Goal: Navigation & Orientation: Find specific page/section

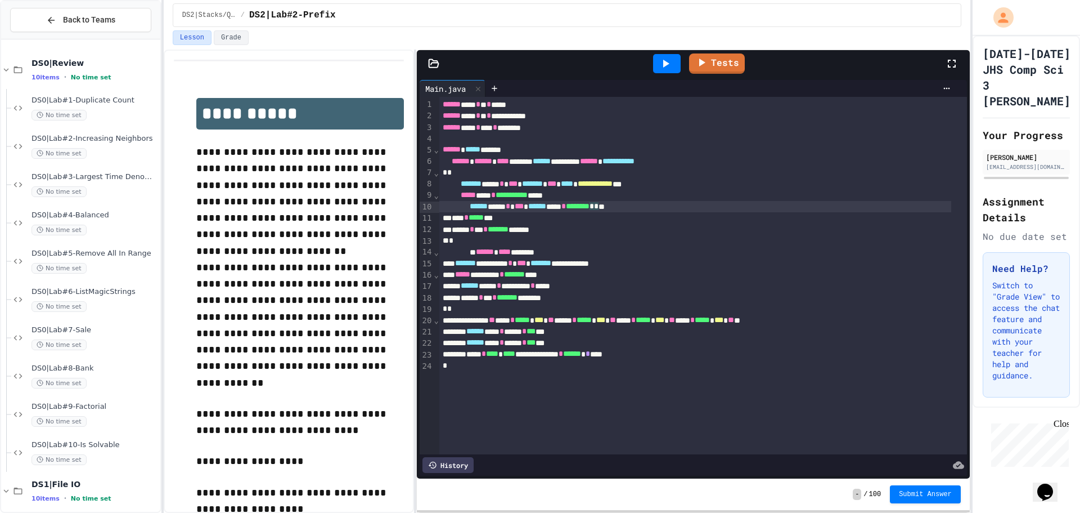
click at [590, 210] on span "********" at bounding box center [578, 206] width 24 height 8
click at [105, 293] on span "DS0|Lab#6-ListMagicStrings" at bounding box center [95, 292] width 127 height 10
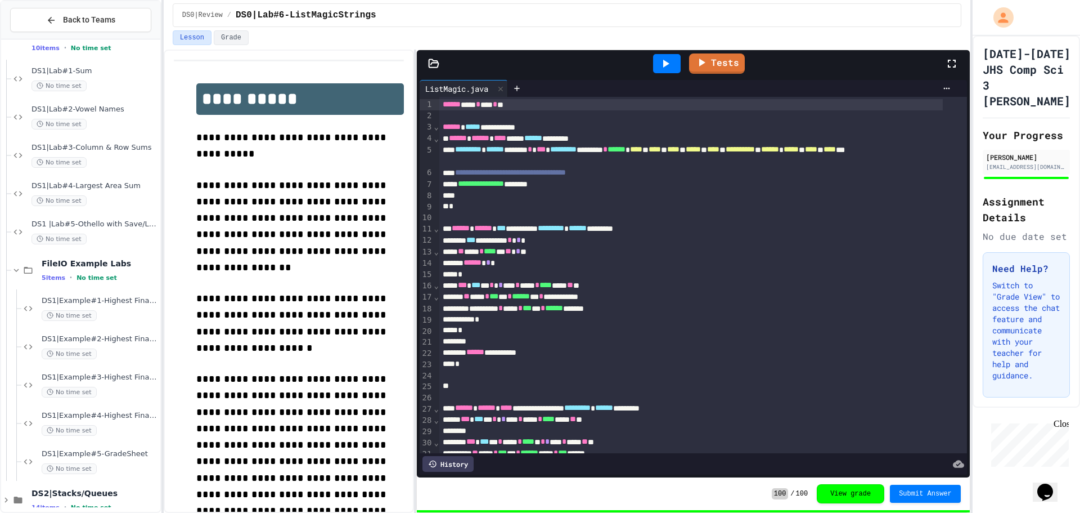
scroll to position [469, 0]
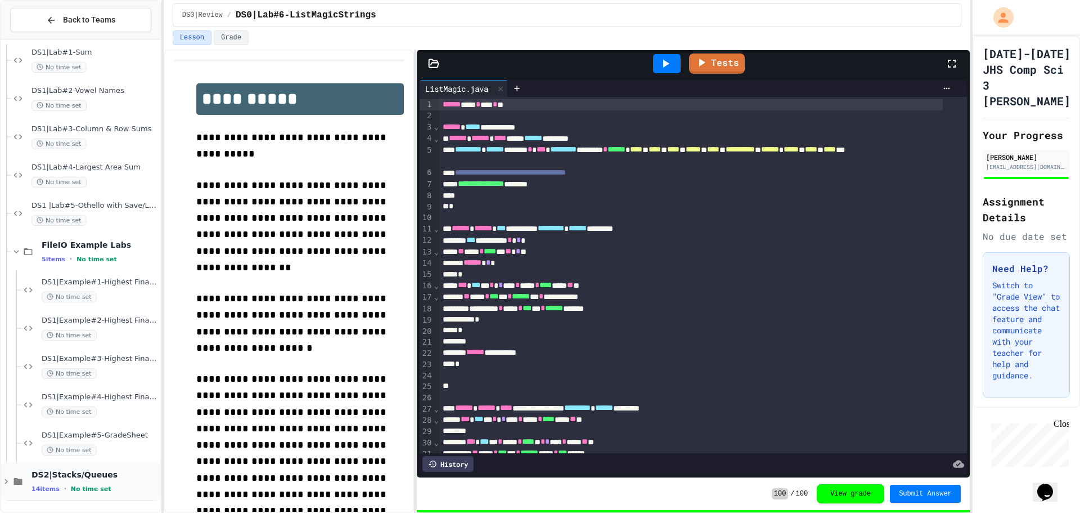
click at [11, 482] on icon at bounding box center [6, 481] width 10 height 10
click at [10, 487] on div "DS2|Stacks/Queues 14 items • No time set" at bounding box center [80, 481] width 159 height 38
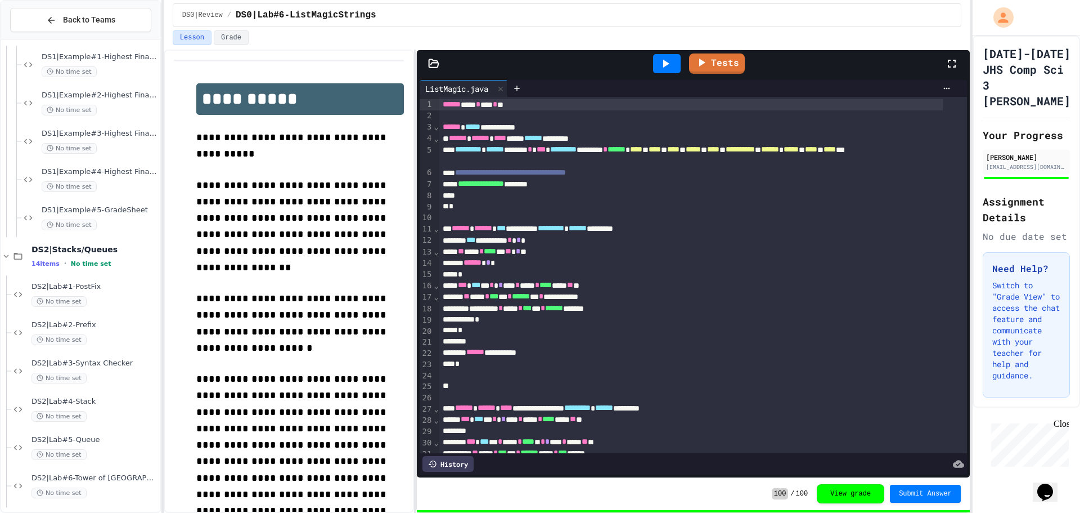
scroll to position [736, 0]
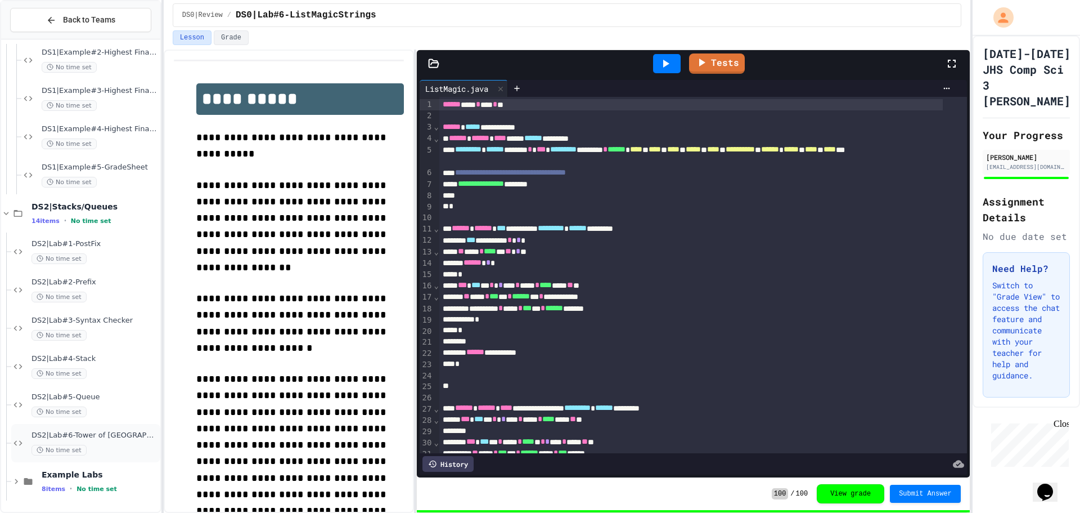
click at [90, 431] on span "DS2|Lab#6-Tower of [GEOGRAPHIC_DATA](Extra Credit)" at bounding box center [95, 435] width 127 height 10
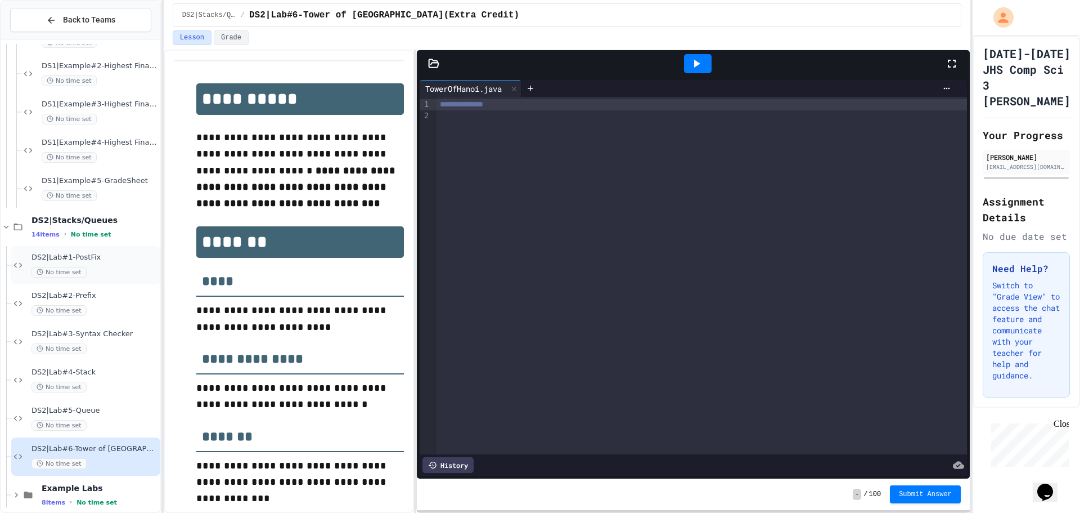
click at [138, 262] on div "DS2|Lab#1-PostFix No time set" at bounding box center [95, 265] width 127 height 25
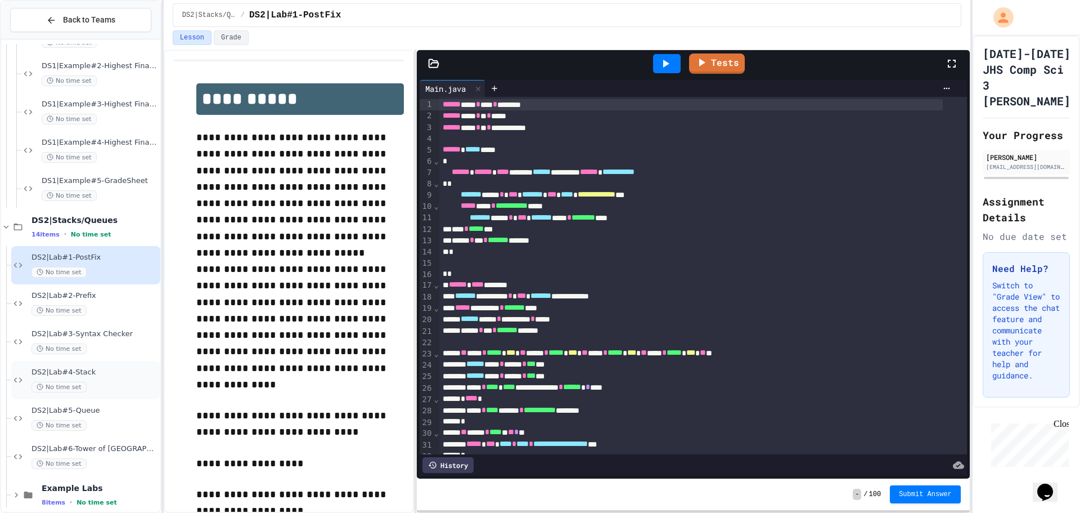
click at [56, 371] on span "DS2|Lab#4-Stack" at bounding box center [95, 372] width 127 height 10
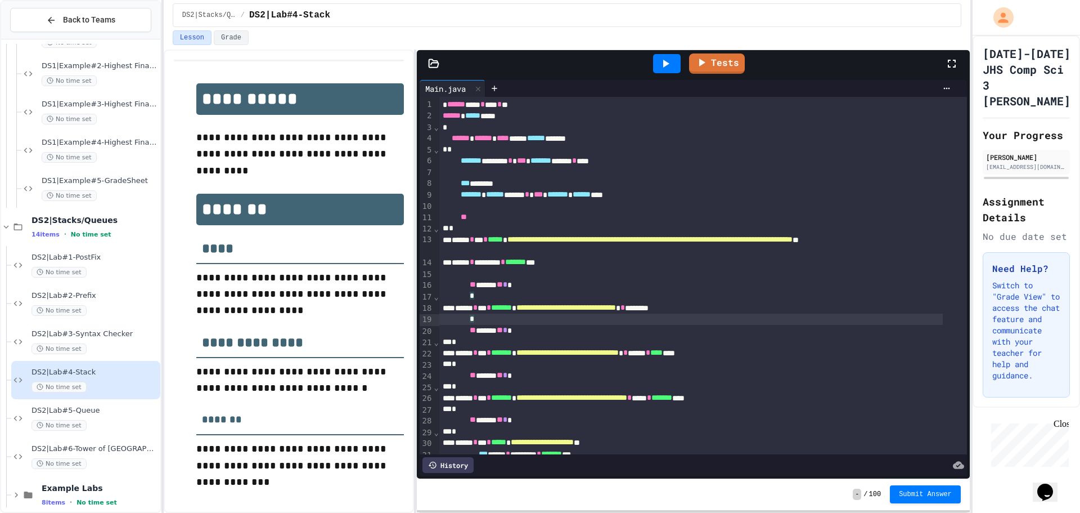
click at [570, 317] on div "*" at bounding box center [691, 318] width 504 height 11
click at [79, 408] on span "DS2|Lab#5-Queue" at bounding box center [95, 411] width 127 height 10
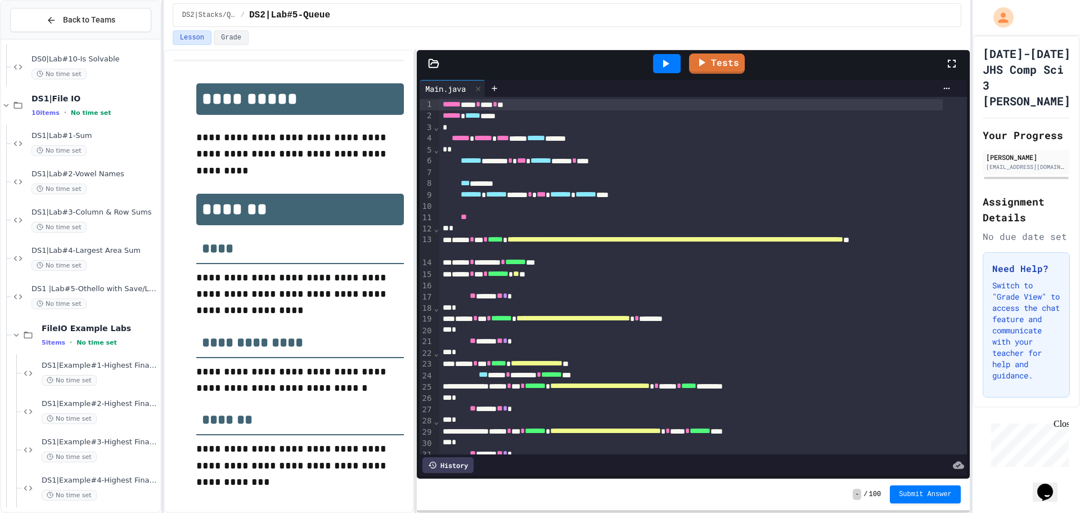
scroll to position [329, 0]
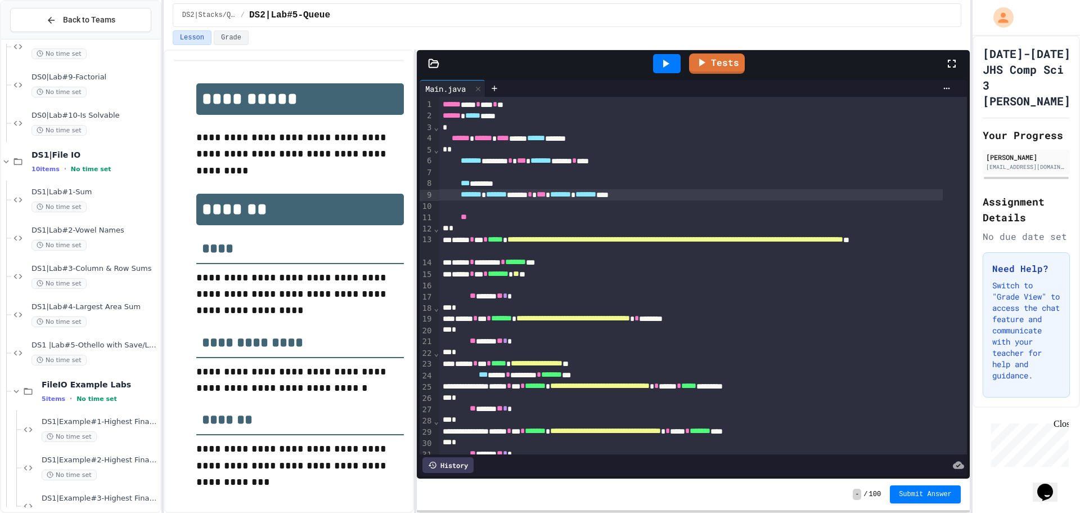
click at [920, 200] on div "******* * ******* ******* * *** ******* * ******* ****" at bounding box center [691, 194] width 504 height 11
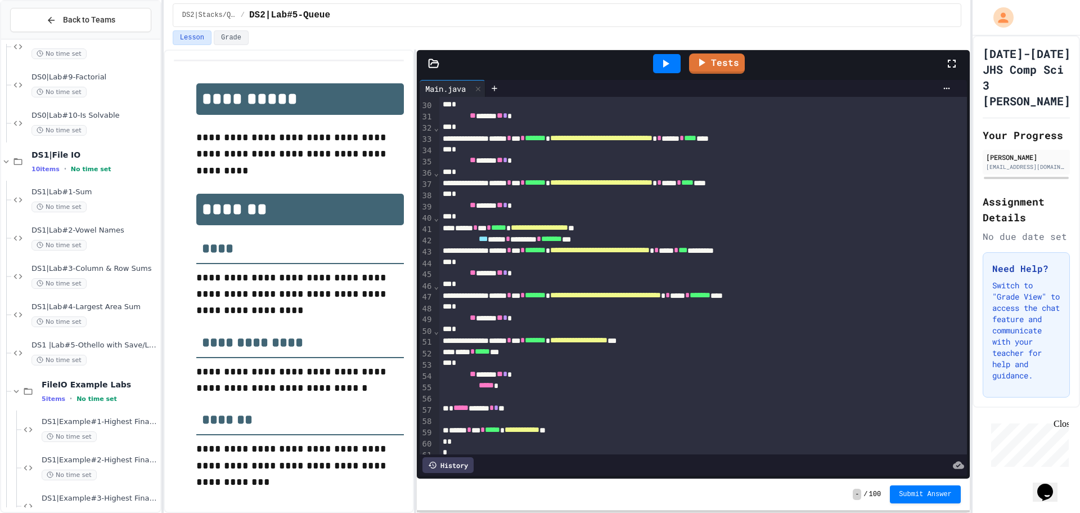
scroll to position [363, 0]
